Goal: Navigation & Orientation: Find specific page/section

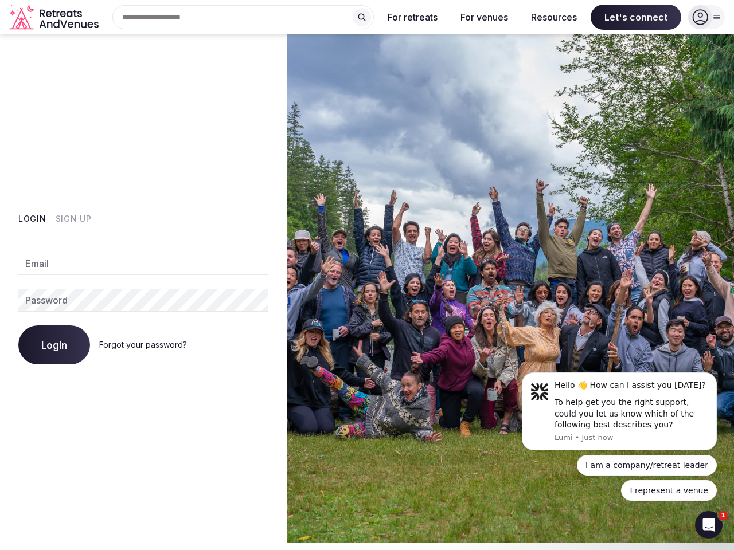
click at [367, 272] on img at bounding box center [510, 288] width 447 height 509
click at [243, 17] on div "Search Popular Destinations [GEOGRAPHIC_DATA], [GEOGRAPHIC_DATA] [GEOGRAPHIC_DA…" at bounding box center [238, 17] width 271 height 24
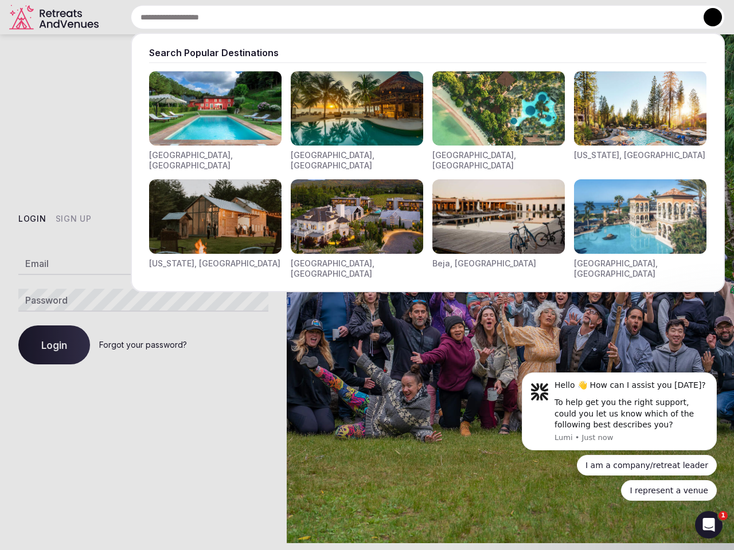
click at [362, 17] on input "text" at bounding box center [428, 17] width 594 height 24
click at [413, 17] on input "text" at bounding box center [428, 17] width 594 height 24
click at [484, 17] on input "text" at bounding box center [428, 17] width 594 height 24
click at [554, 17] on input "text" at bounding box center [428, 17] width 594 height 24
click at [636, 17] on input "text" at bounding box center [428, 17] width 594 height 24
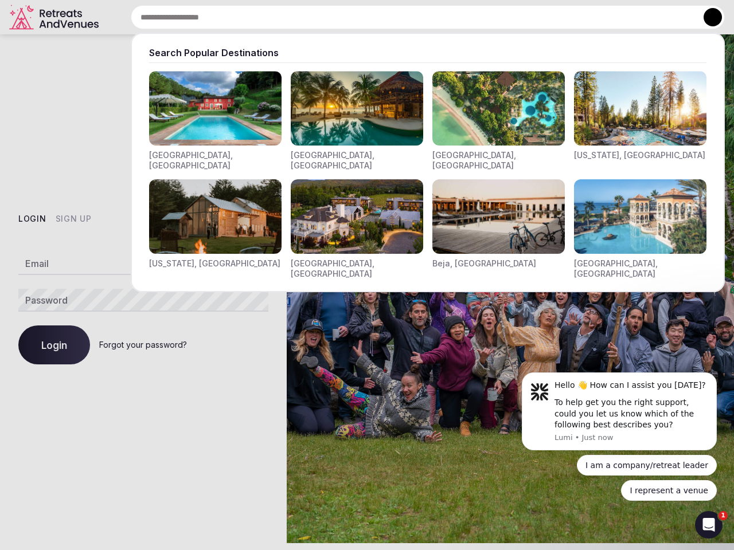
click at [706, 17] on button at bounding box center [712, 17] width 18 height 18
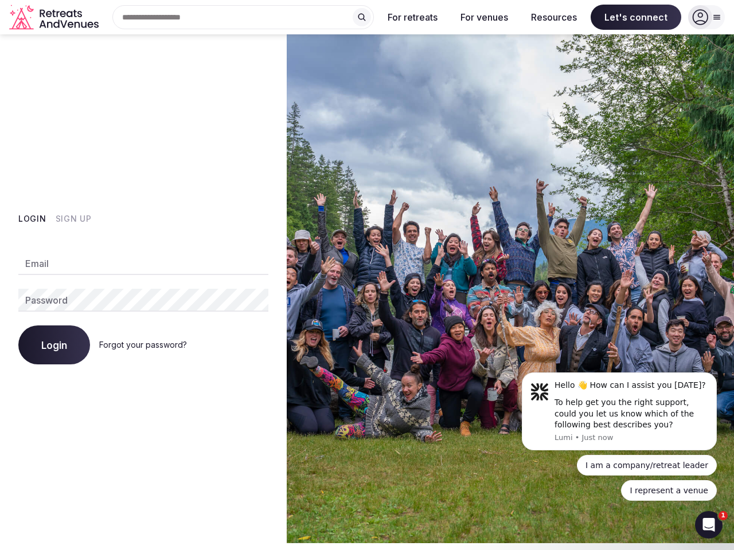
click at [32, 219] on button "Login" at bounding box center [32, 218] width 28 height 11
click at [73, 219] on button "Sign Up" at bounding box center [74, 218] width 36 height 11
